Goal: Ask a question

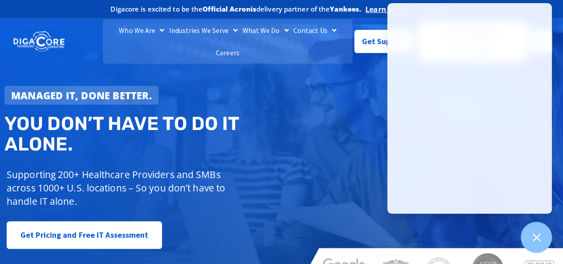
click at [330, 109] on div "Managed IT, done better. You don’t have to do IT alone. Supporting 200+ Healthc…" at bounding box center [281, 156] width 563 height 264
click at [372, 43] on span "Get Support" at bounding box center [384, 38] width 44 height 18
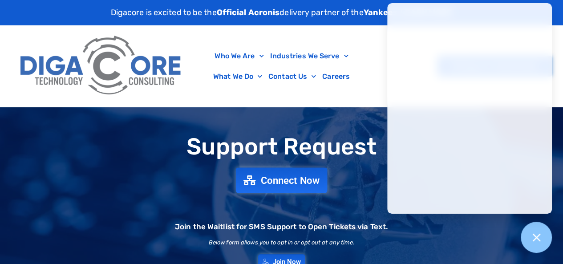
click at [285, 181] on span "Connect Now" at bounding box center [290, 180] width 59 height 10
